Goal: Task Accomplishment & Management: Use online tool/utility

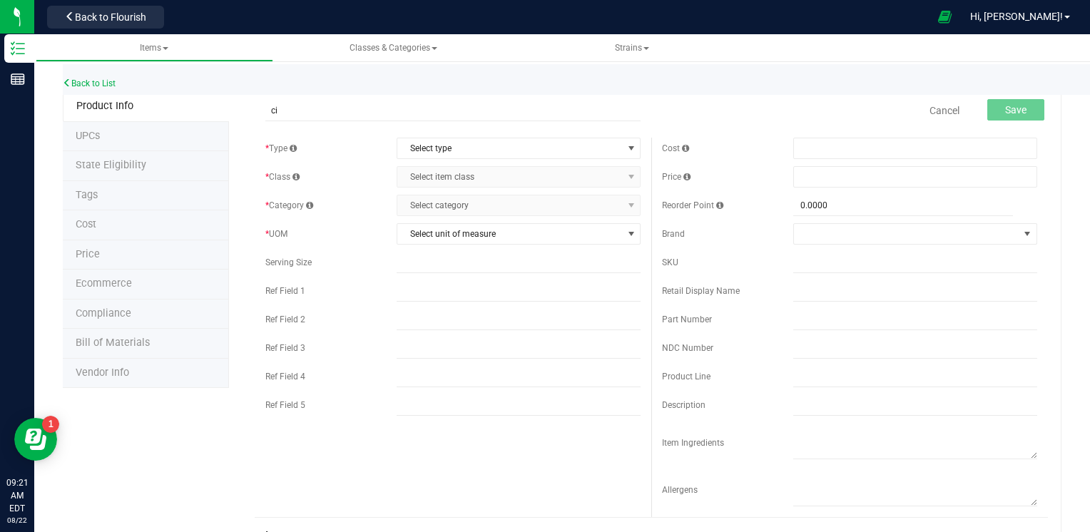
type input "c"
type input "CI25-048-T1"
click at [471, 147] on span "Select type" at bounding box center [509, 148] width 225 height 20
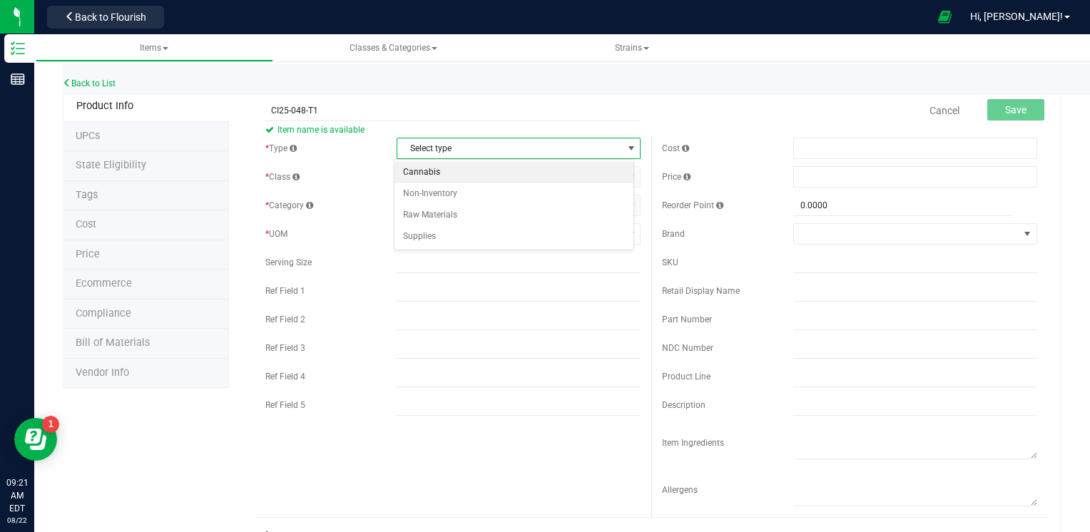
click at [430, 176] on li "Cannabis" at bounding box center [514, 172] width 240 height 21
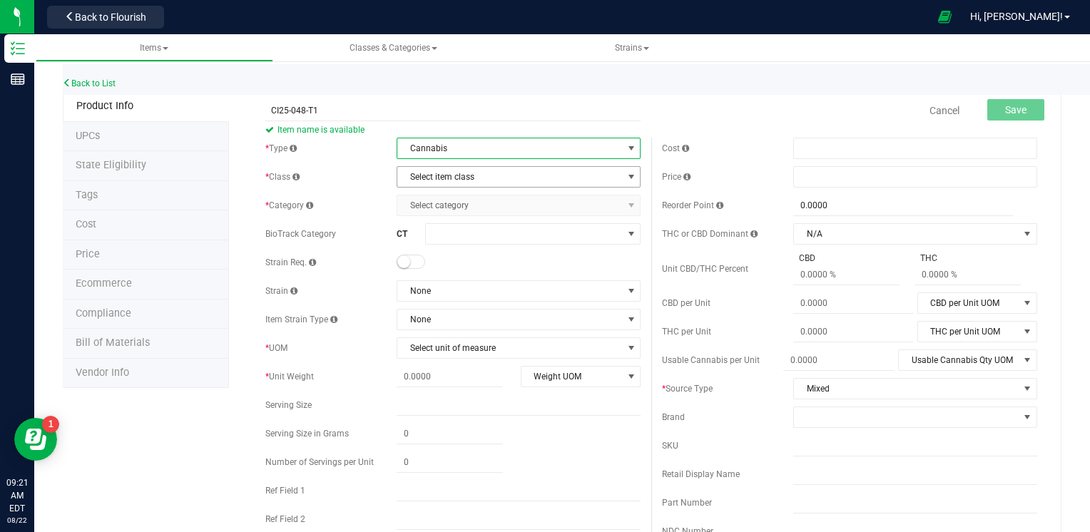
click at [471, 181] on span "Select item class" at bounding box center [509, 177] width 225 height 20
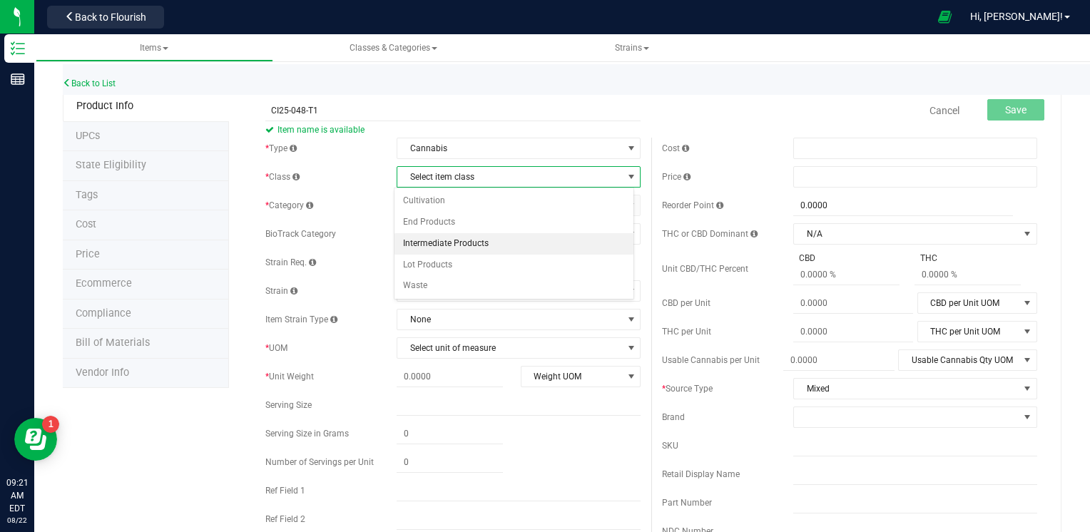
click at [446, 241] on li "Intermediate Products" at bounding box center [514, 243] width 240 height 21
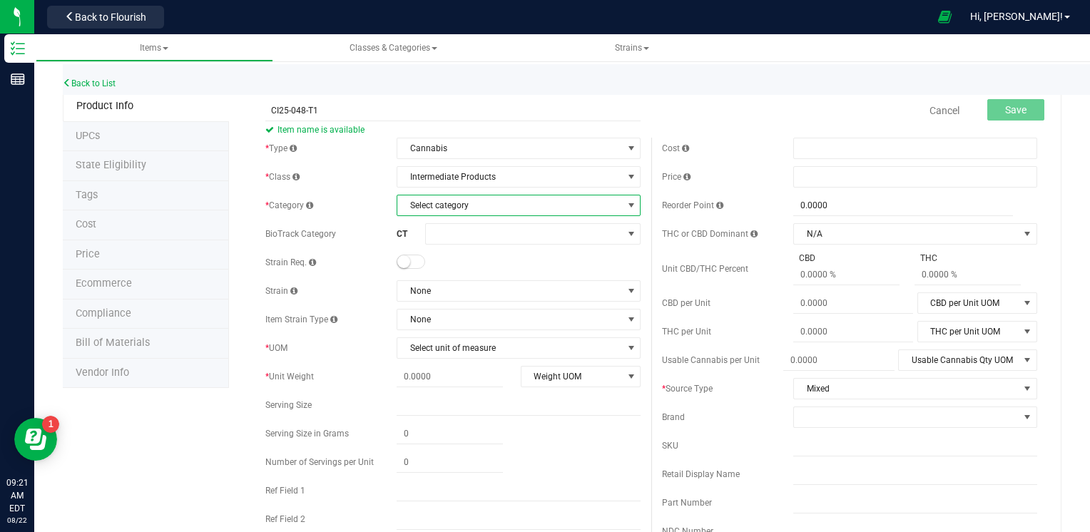
click at [491, 210] on span "Select category" at bounding box center [509, 205] width 225 height 20
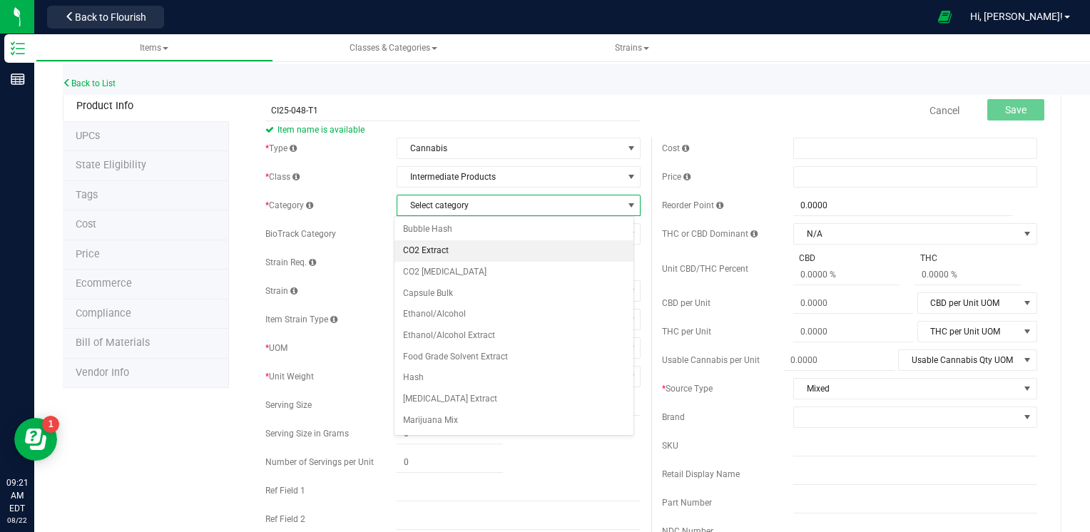
click at [437, 252] on li "CO2 Extract" at bounding box center [514, 250] width 240 height 21
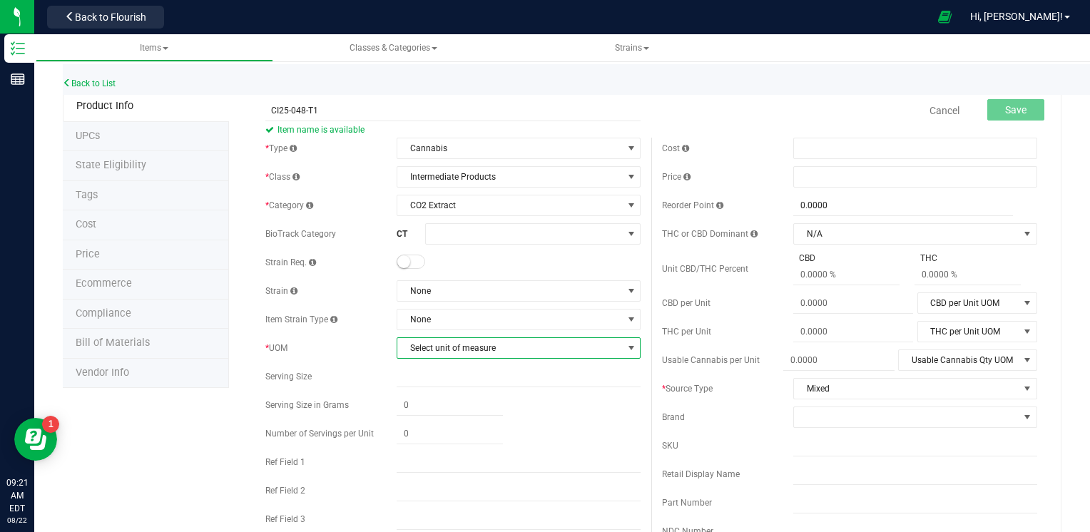
click at [466, 344] on span "Select unit of measure" at bounding box center [509, 348] width 225 height 20
click at [427, 156] on li "Gram" at bounding box center [514, 152] width 240 height 21
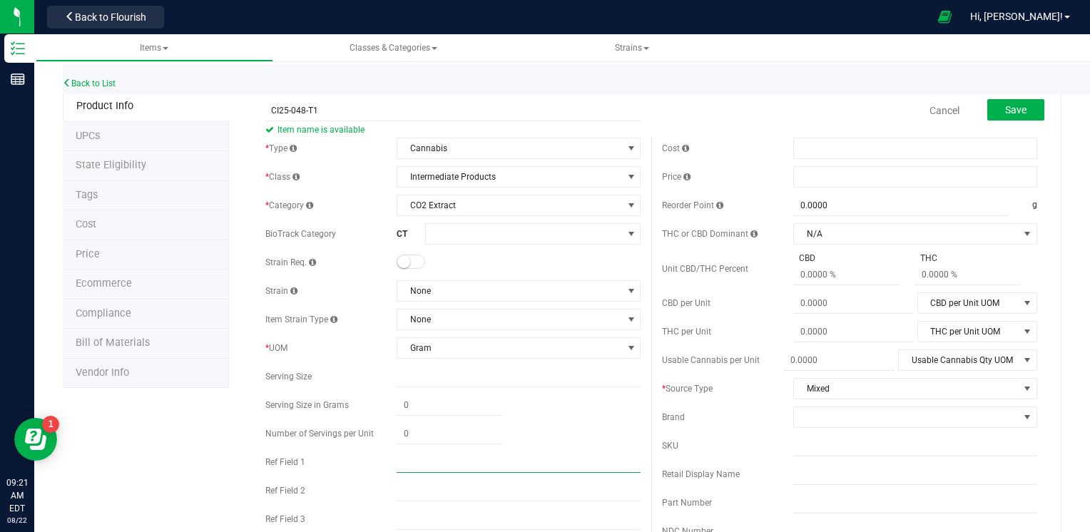
click at [415, 455] on input "text" at bounding box center [519, 462] width 244 height 21
type input "WDC"
drag, startPoint x: 1019, startPoint y: 113, endPoint x: 1006, endPoint y: 113, distance: 12.9
click at [1018, 113] on button "Save" at bounding box center [1015, 109] width 57 height 21
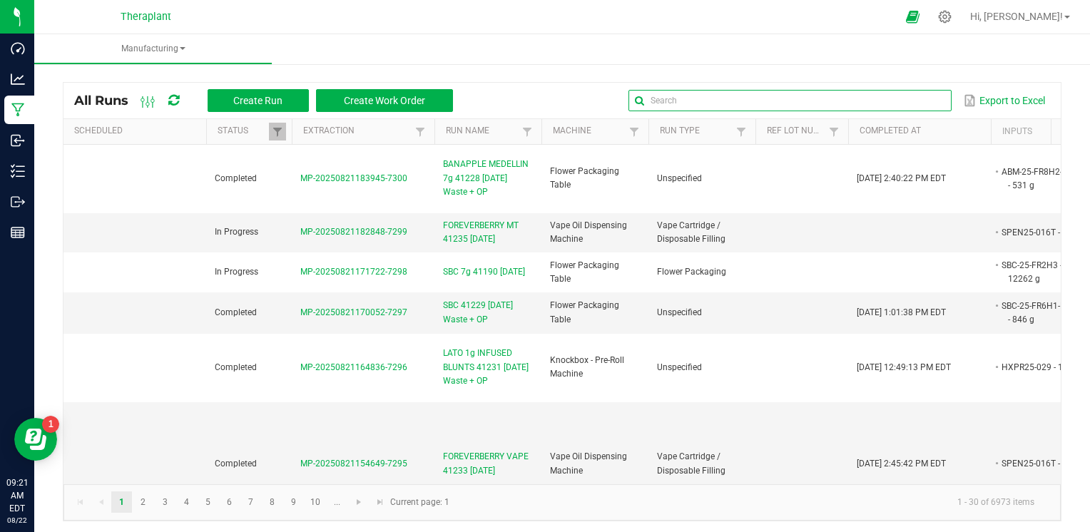
click at [909, 106] on input "text" at bounding box center [789, 100] width 322 height 21
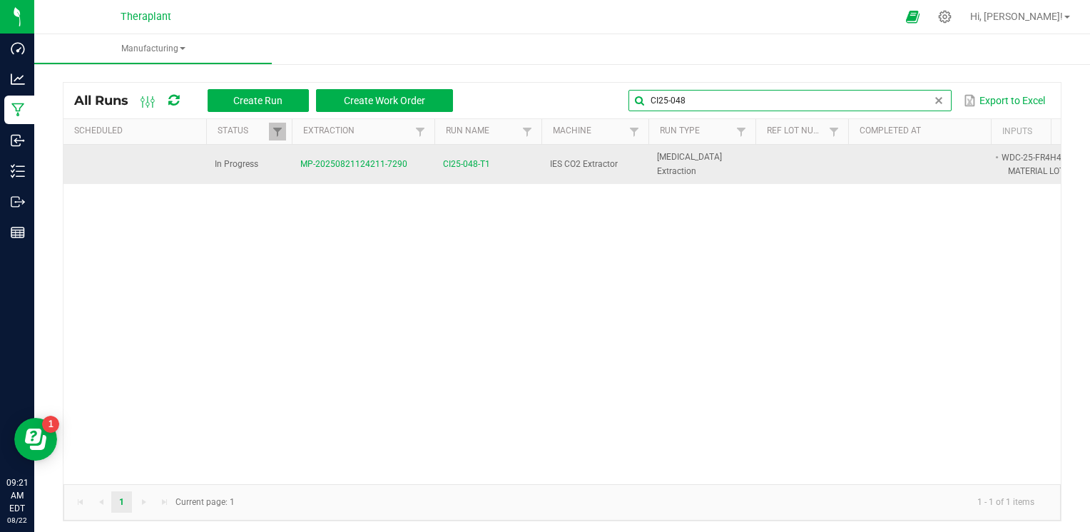
type input "CI25-048"
click at [469, 163] on span "CI25-048-T1" at bounding box center [466, 165] width 47 height 14
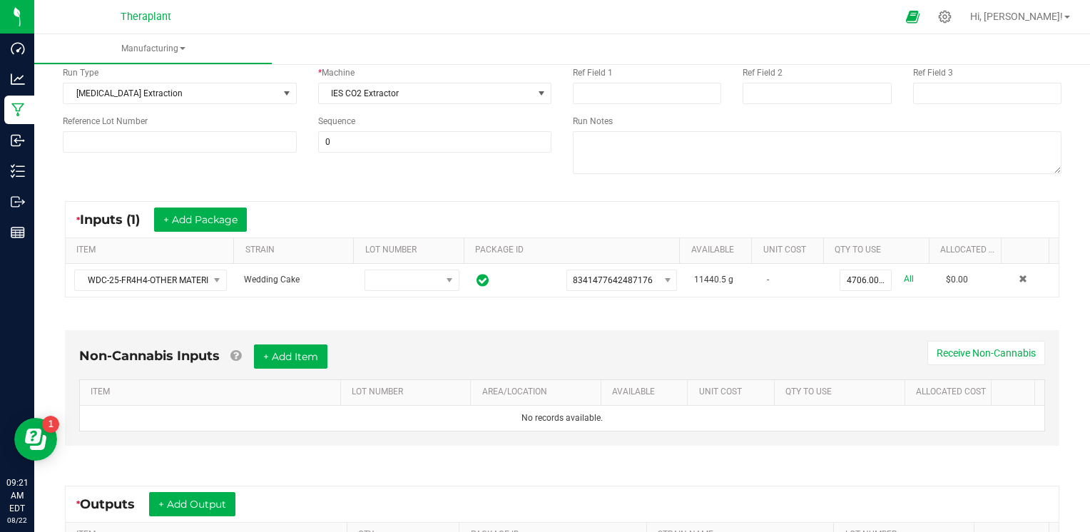
scroll to position [333, 0]
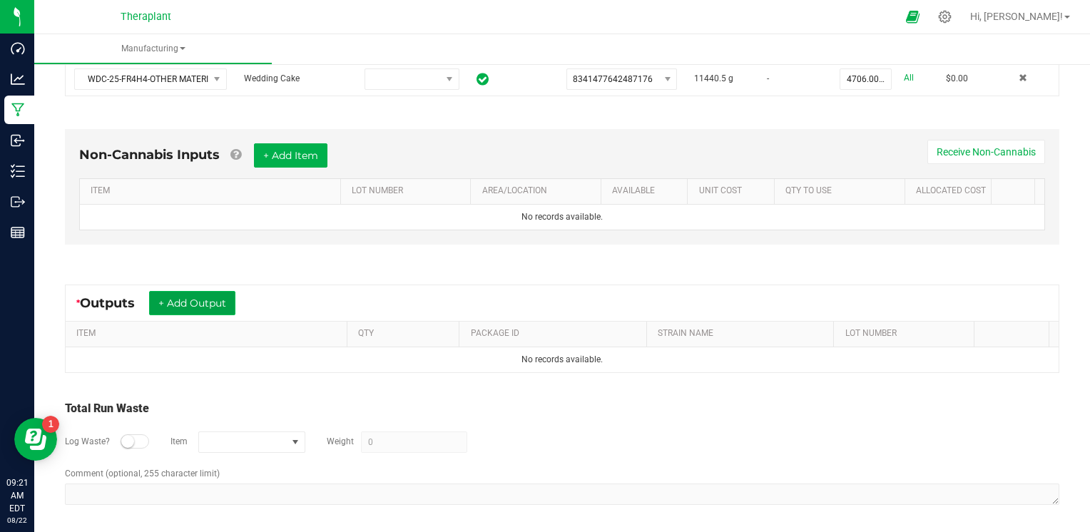
click at [225, 307] on button "+ Add Output" at bounding box center [192, 303] width 86 height 24
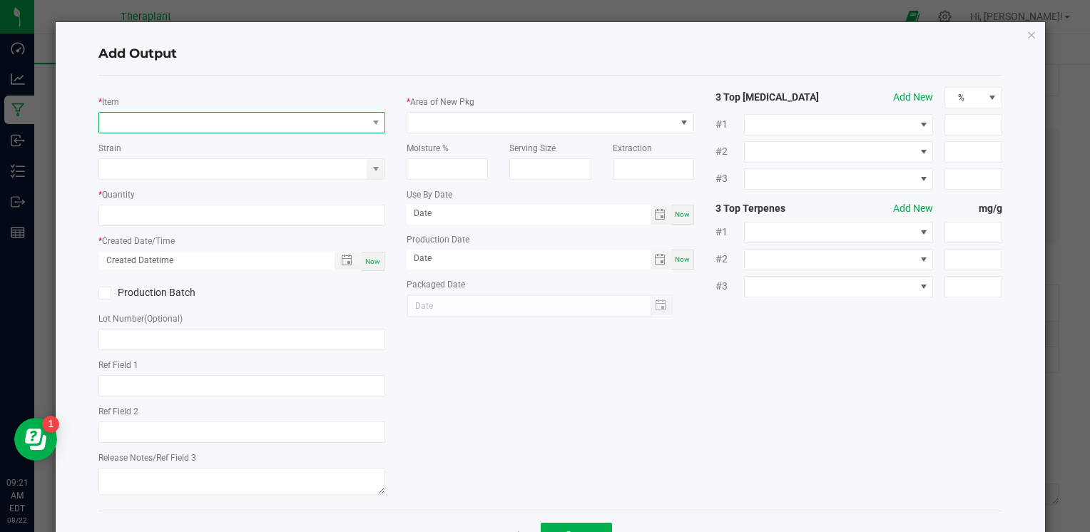
click at [203, 120] on span "NO DATA FOUND" at bounding box center [232, 123] width 267 height 20
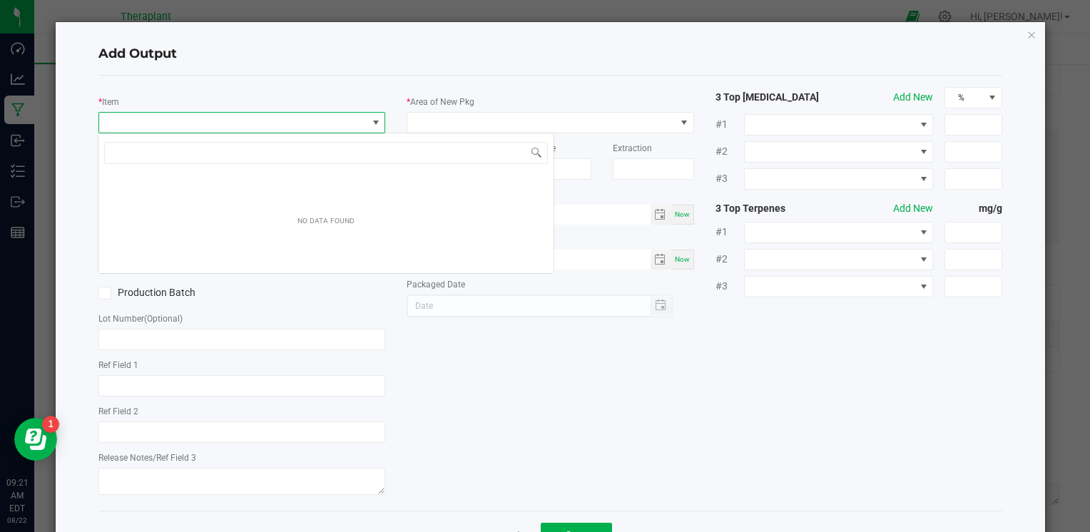
scroll to position [21, 284]
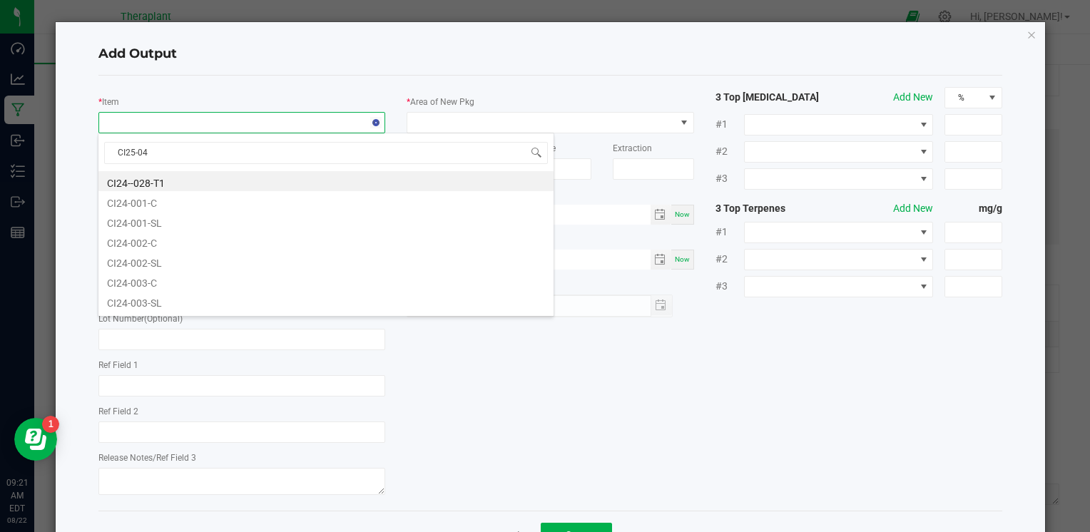
type input "CI25-048"
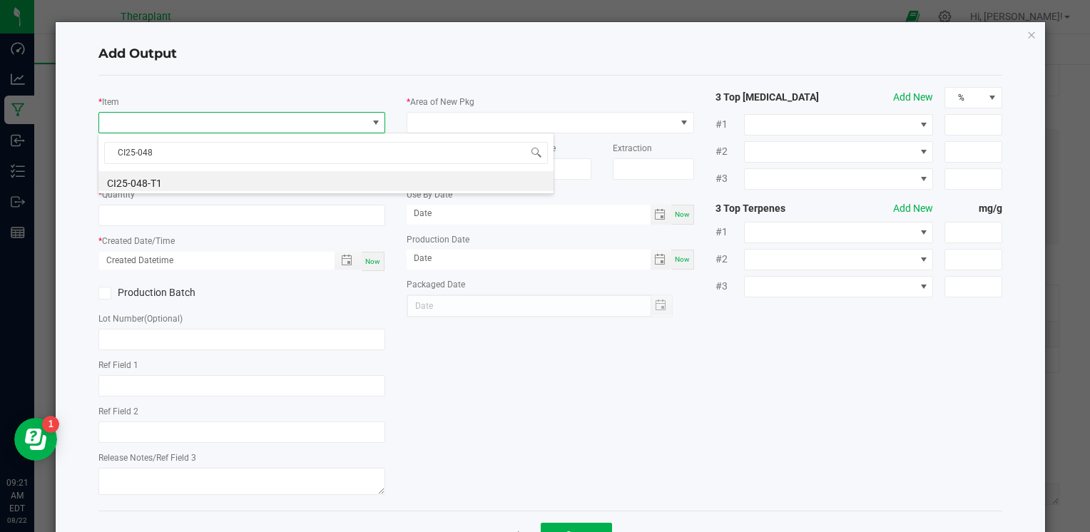
click at [168, 178] on li "CI25-048-T1" at bounding box center [325, 181] width 455 height 20
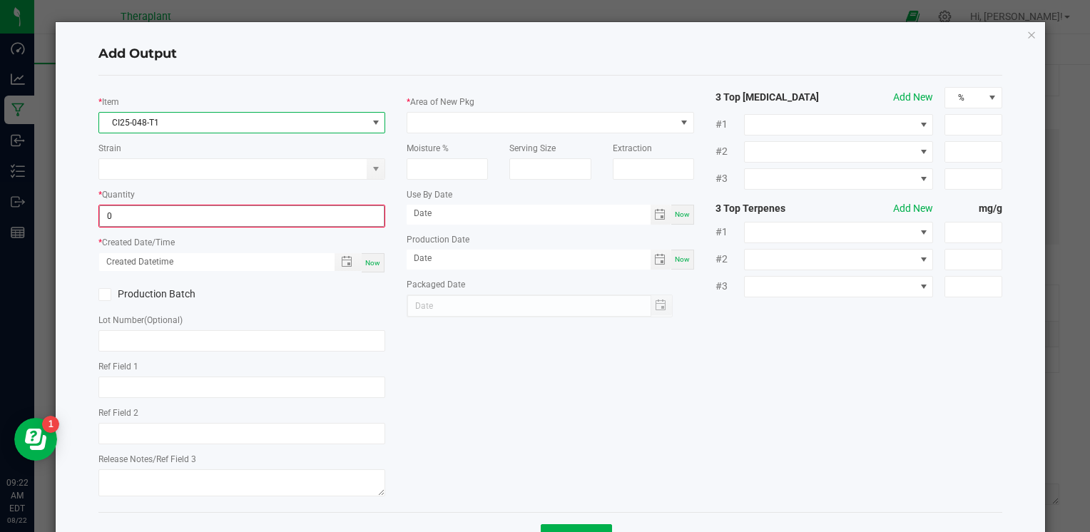
click at [133, 218] on input "0" at bounding box center [242, 216] width 284 height 20
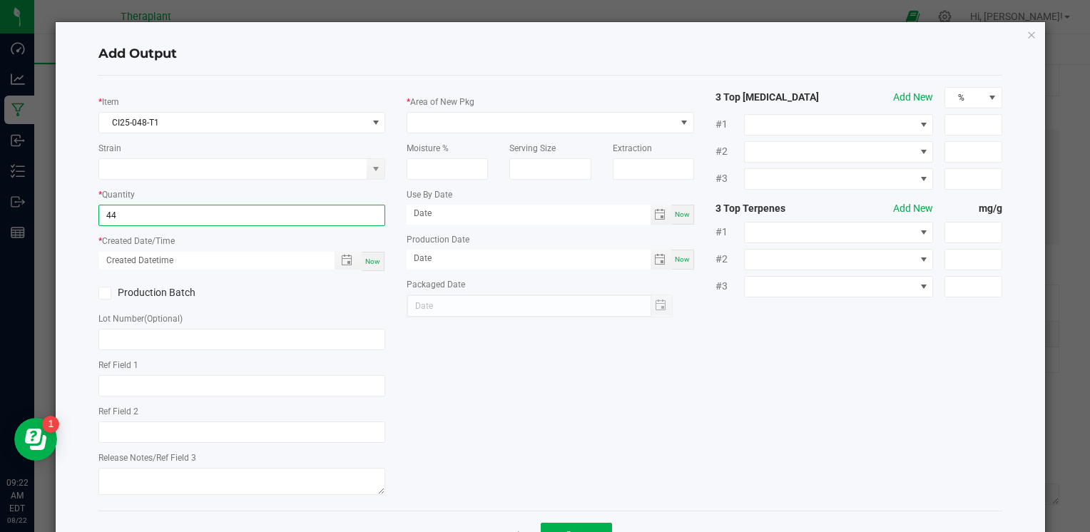
type input "44.0000 g"
click at [362, 254] on div "Now" at bounding box center [373, 261] width 23 height 19
type input "[DATE] 9:22 AM"
type input "[DATE]"
click at [193, 397] on div "* Item CI25-048-T1 Strain * Quantity 44.0000 g * Created Date/Time [DATE] 9:22 …" at bounding box center [242, 293] width 308 height 412
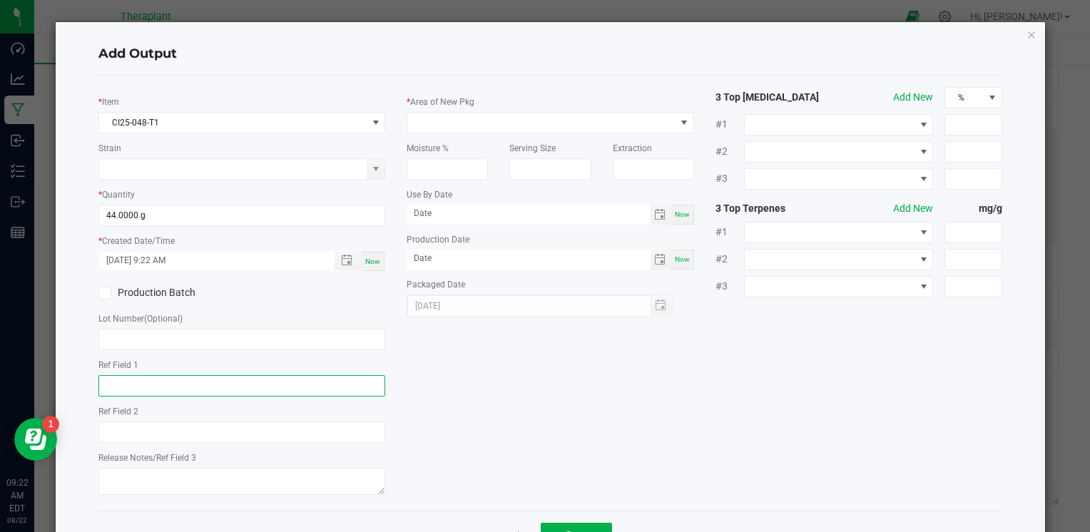
click at [194, 392] on input "text" at bounding box center [241, 385] width 287 height 21
type input "WDC"
click at [454, 125] on span at bounding box center [540, 123] width 267 height 20
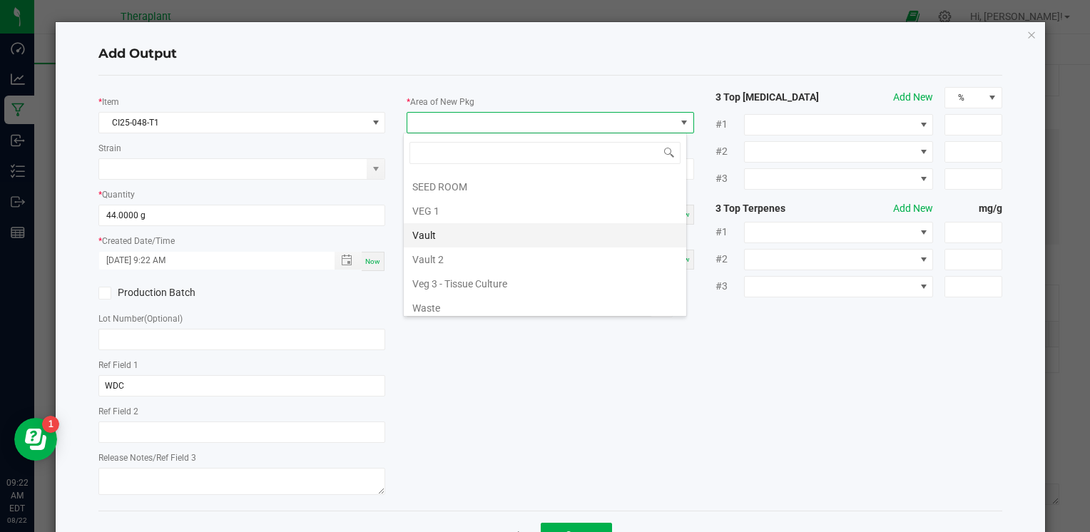
scroll to position [265, 0]
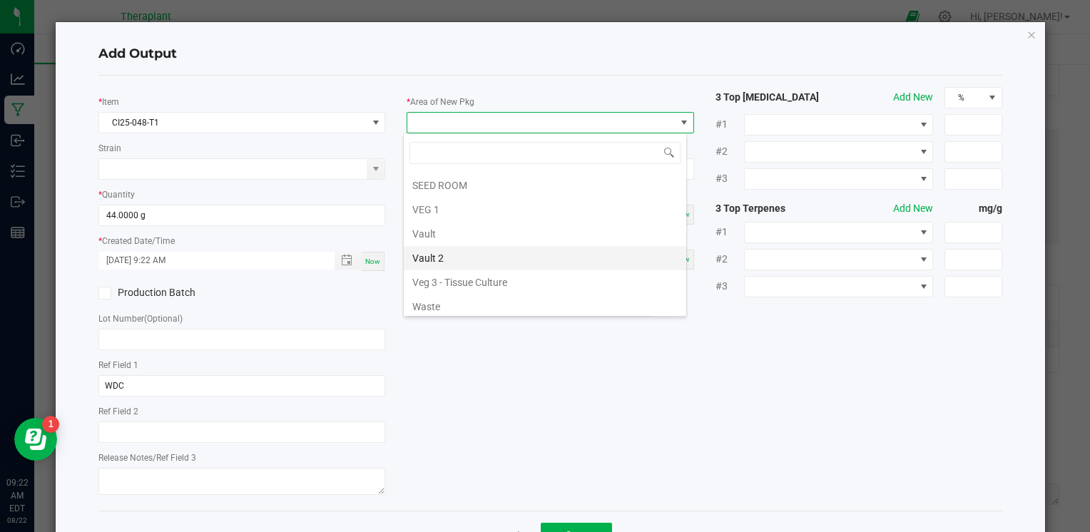
click at [450, 249] on li "Vault 2" at bounding box center [545, 258] width 282 height 24
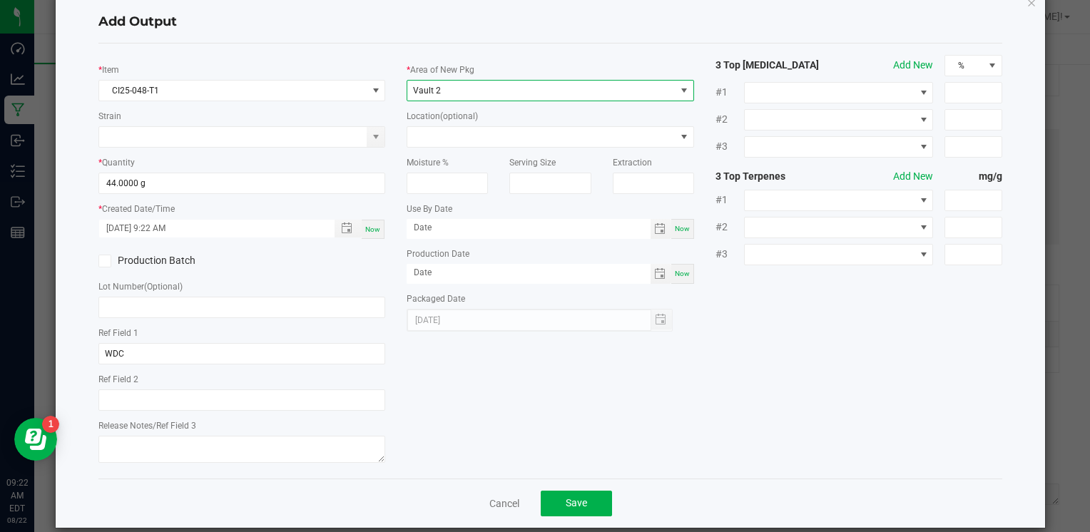
scroll to position [50, 0]
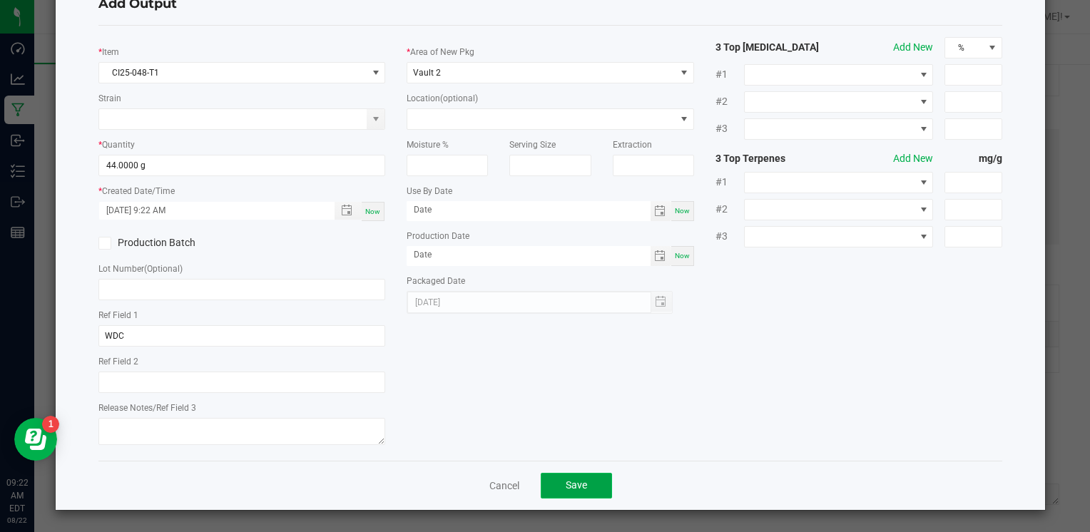
click at [569, 486] on span "Save" at bounding box center [576, 484] width 21 height 11
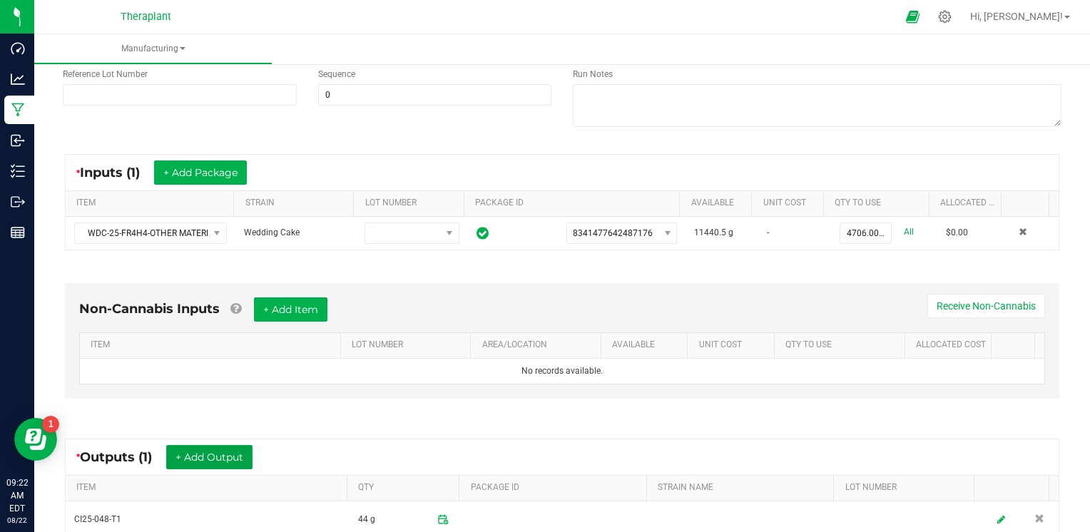
scroll to position [0, 0]
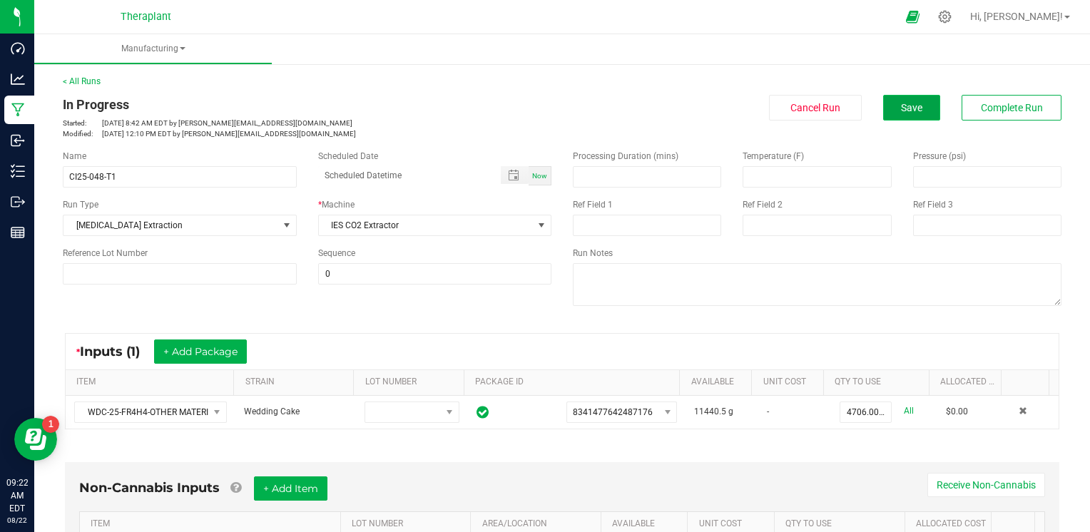
click at [905, 108] on span "Save" at bounding box center [911, 107] width 21 height 11
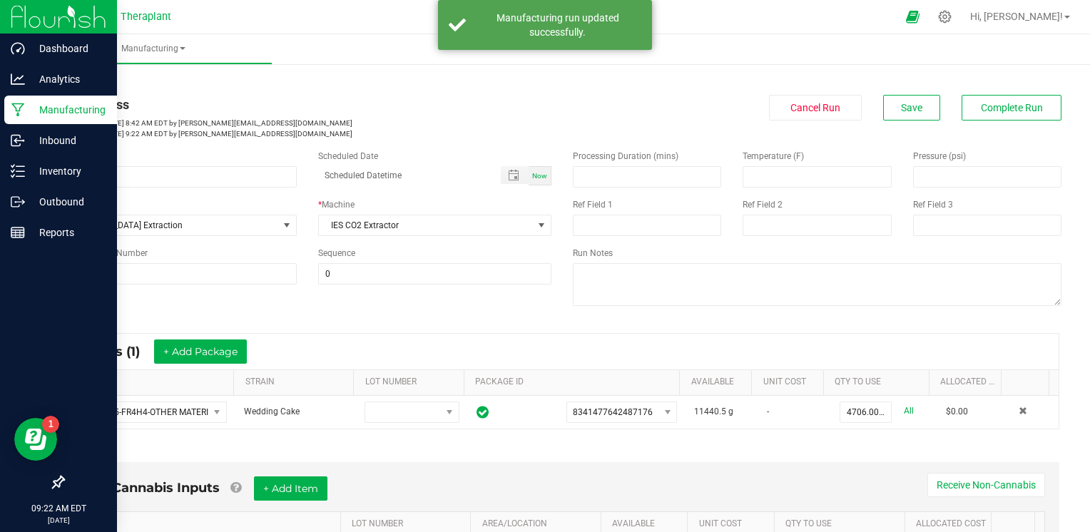
click at [40, 104] on p "Manufacturing" at bounding box center [68, 109] width 86 height 17
